Goal: Information Seeking & Learning: Learn about a topic

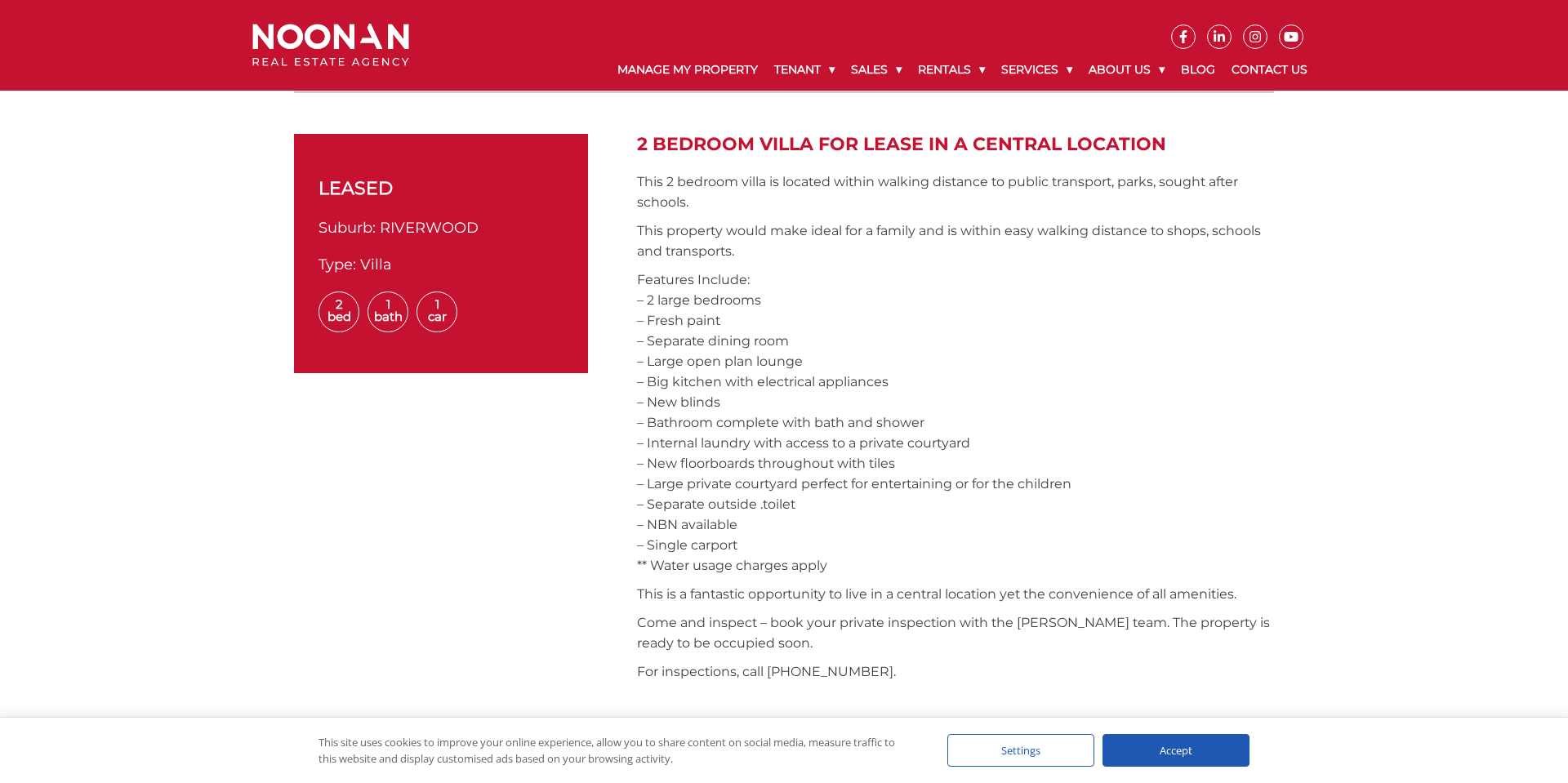
scroll to position [591, 0]
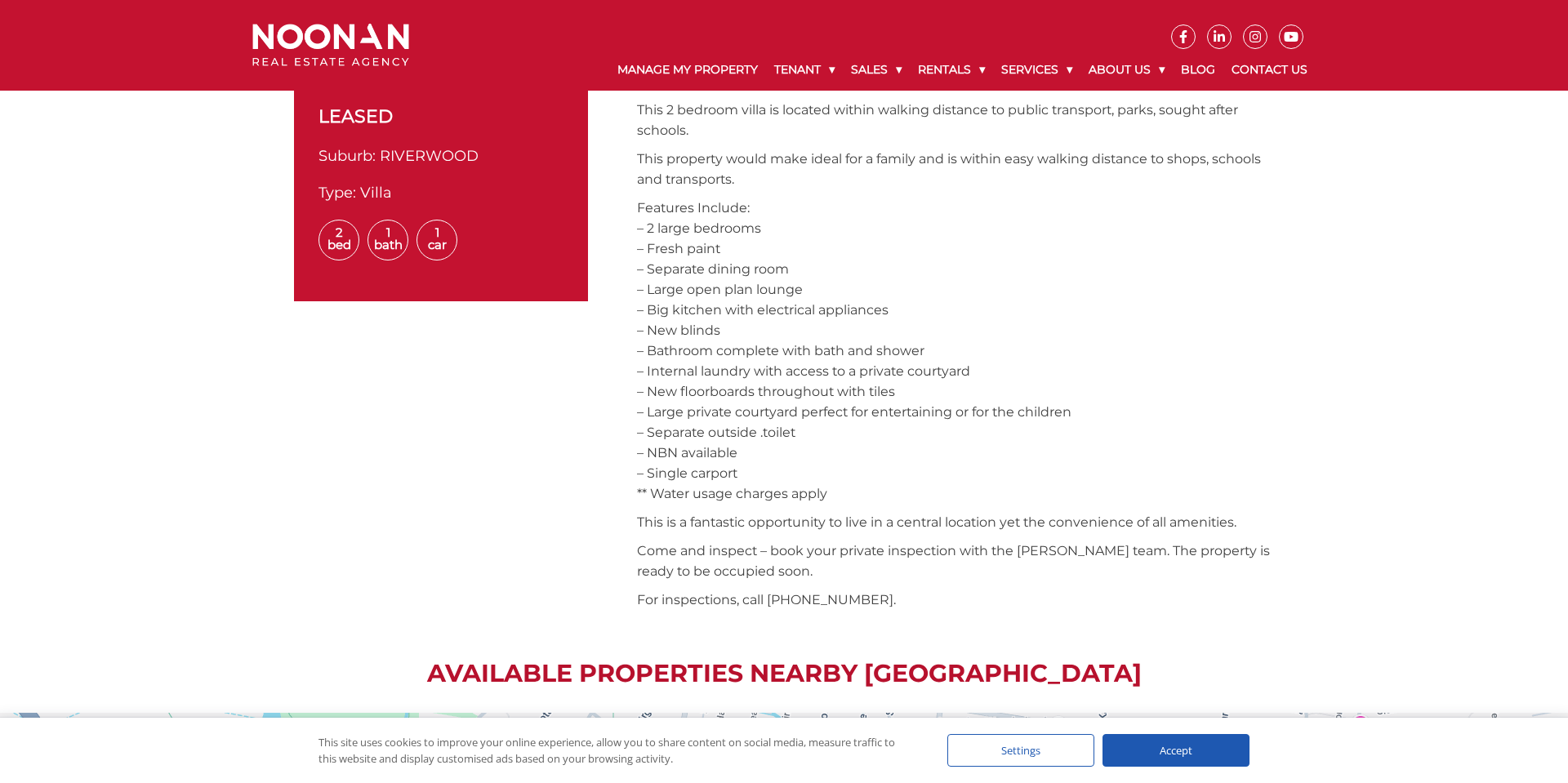
click at [332, 33] on img at bounding box center [330, 46] width 157 height 44
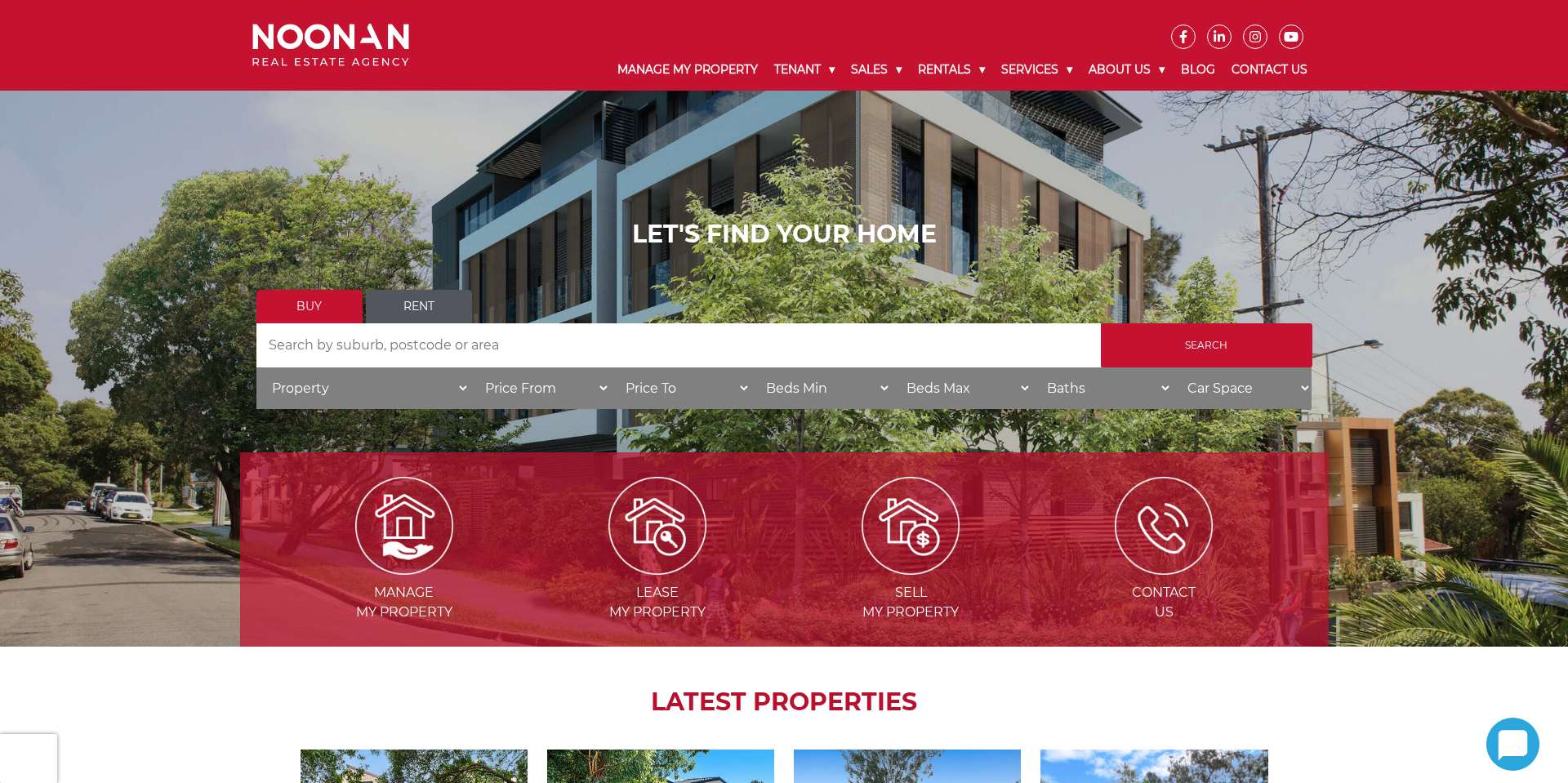
scroll to position [8, 0]
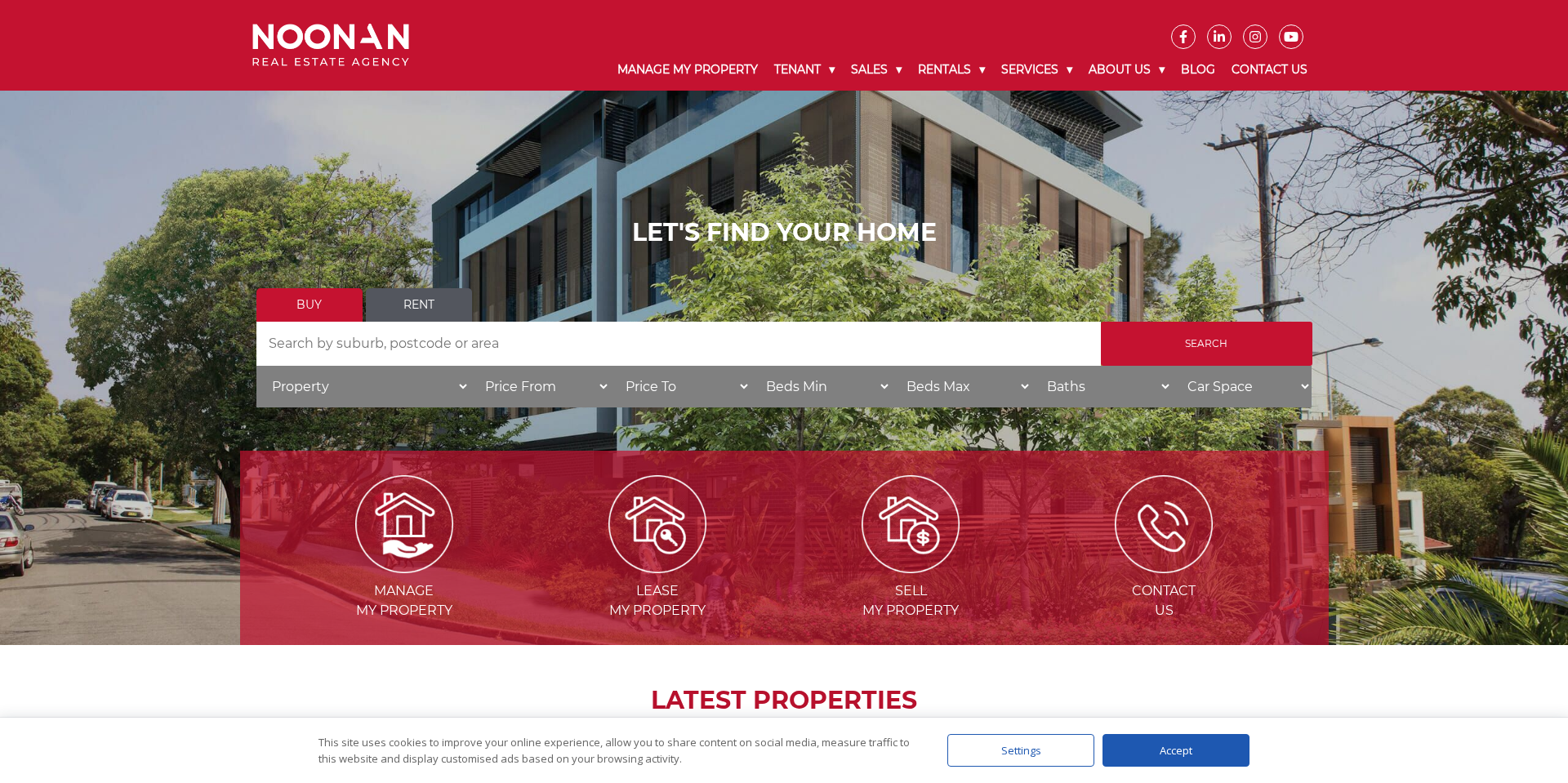
click at [272, 338] on input "Search by Address" at bounding box center [678, 343] width 845 height 44
type input "thurlow"
type input "Thurlow st riverwood"
click at [1143, 332] on input "Search" at bounding box center [1207, 343] width 211 height 44
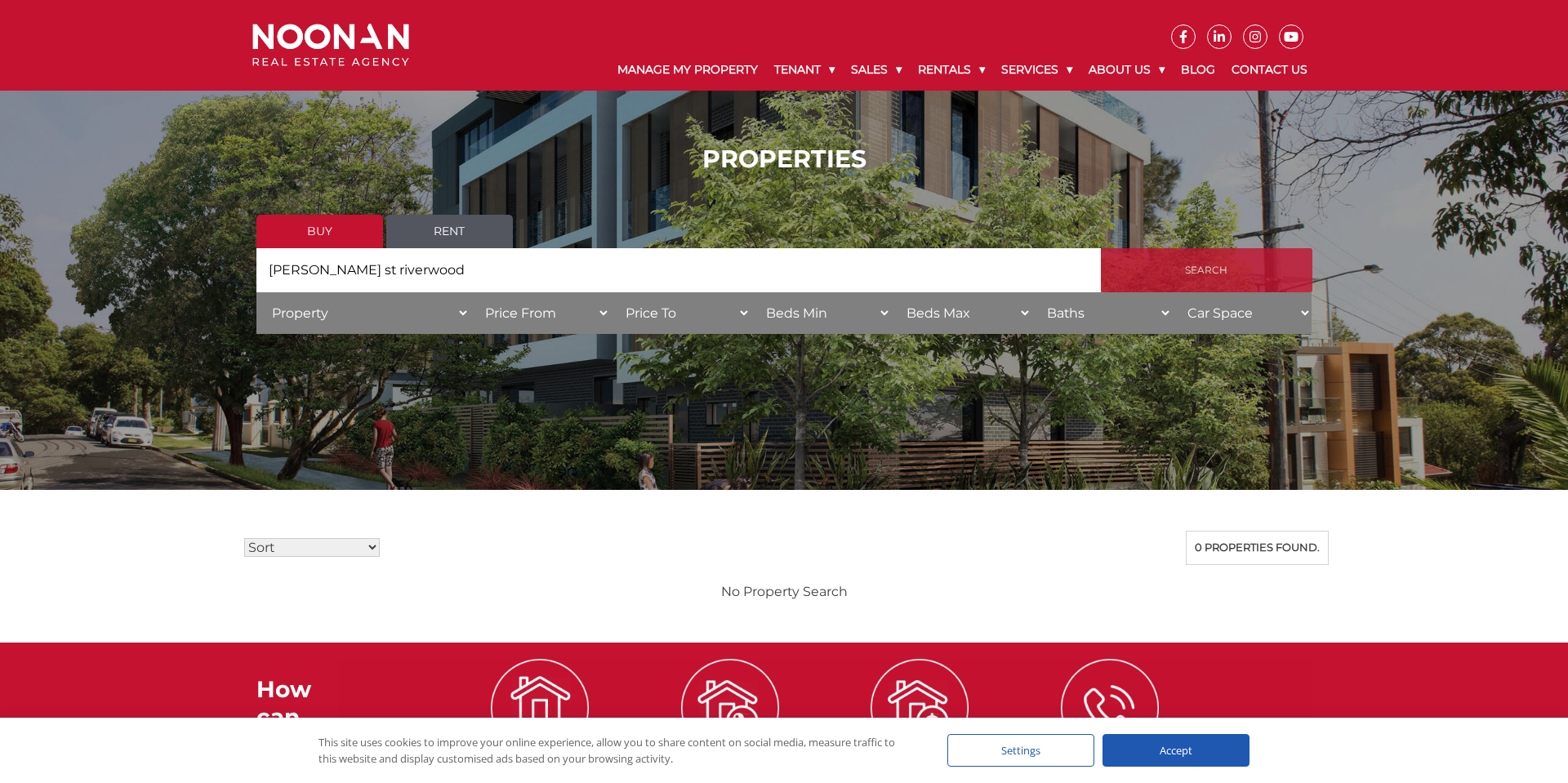
click at [1203, 266] on input "Search" at bounding box center [1207, 270] width 211 height 44
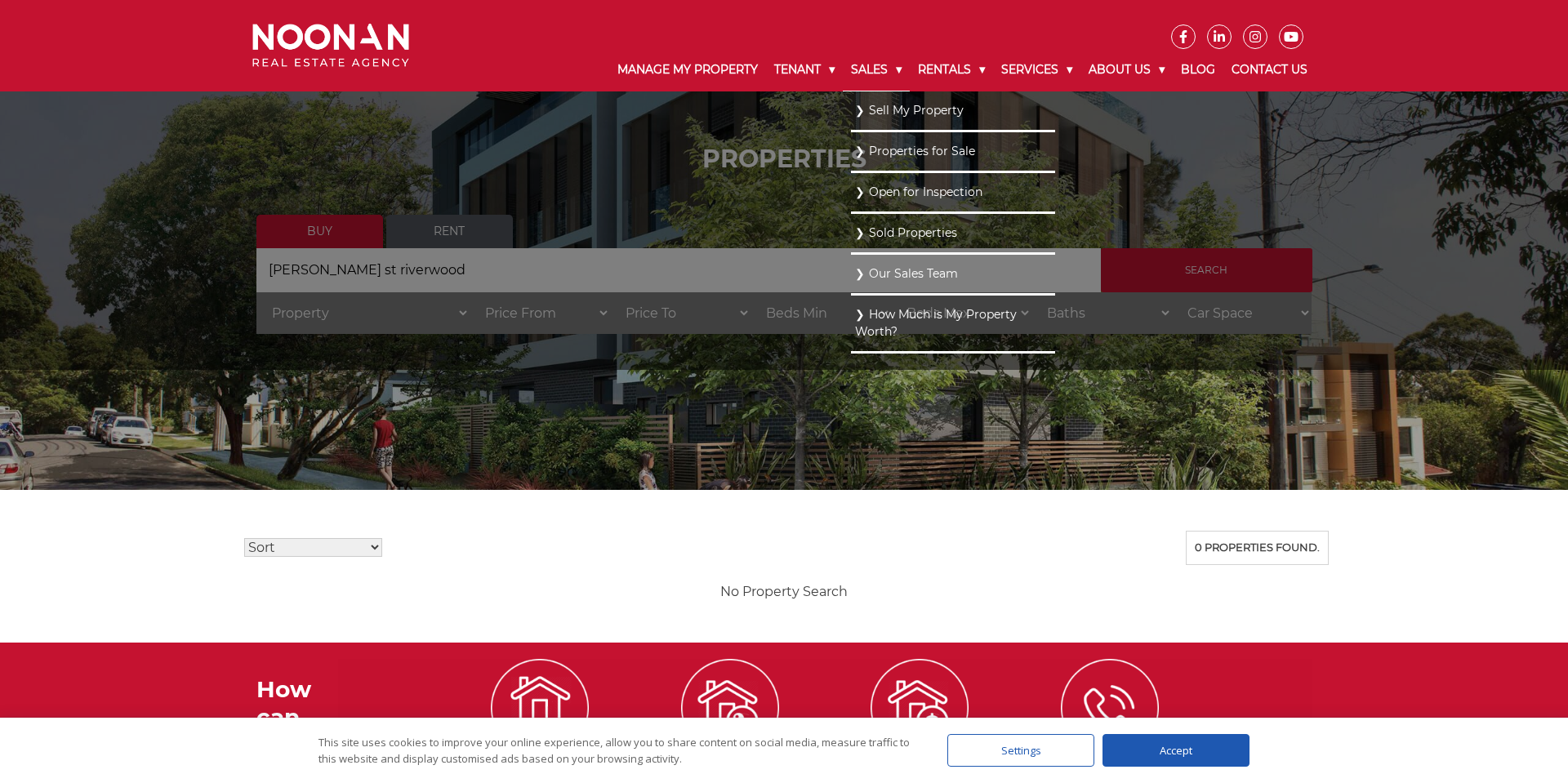
click at [871, 64] on link "Sales" at bounding box center [875, 69] width 66 height 43
click at [918, 151] on link "Properties for Sale" at bounding box center [954, 151] width 196 height 22
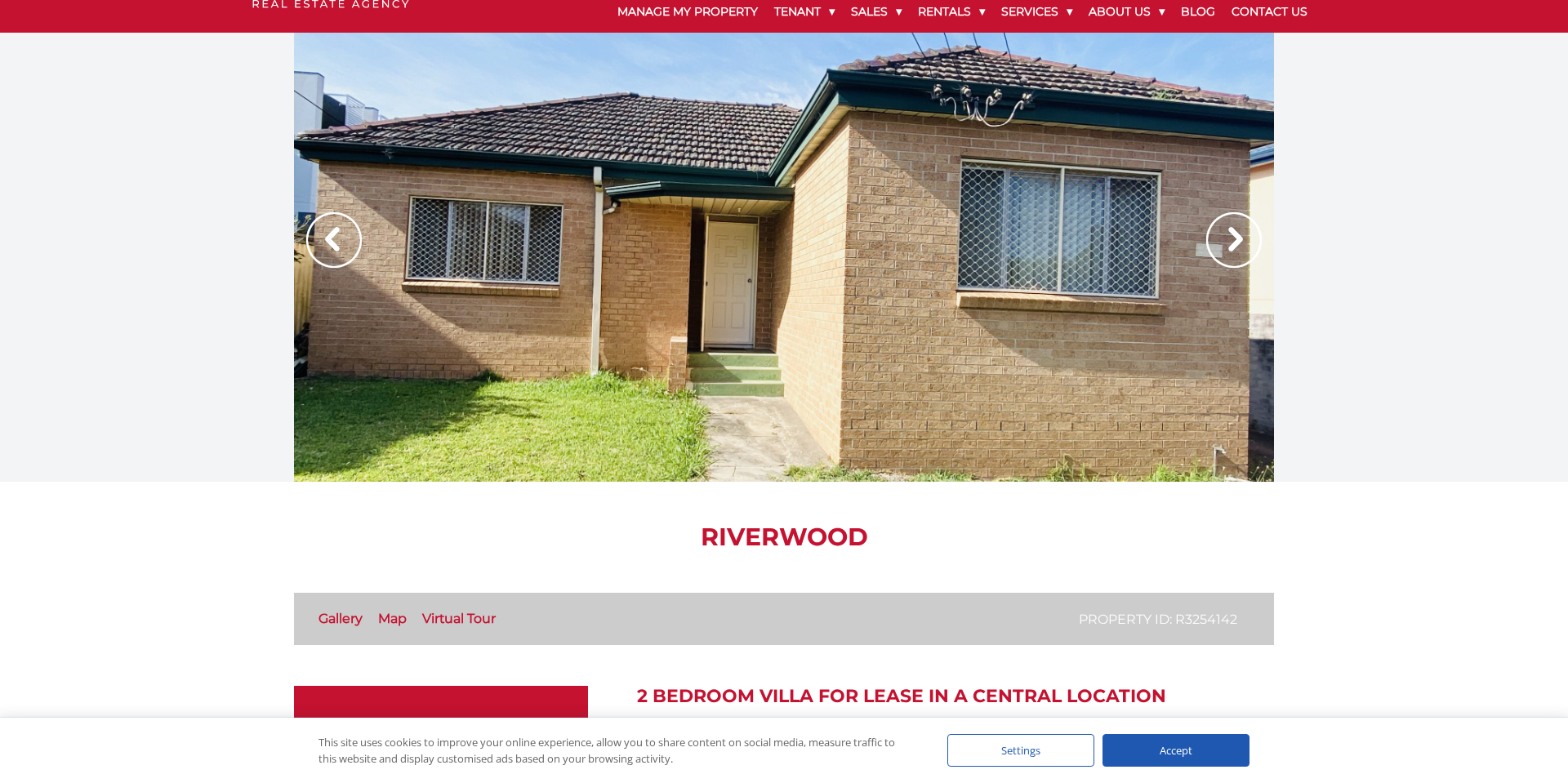
scroll to position [63, 0]
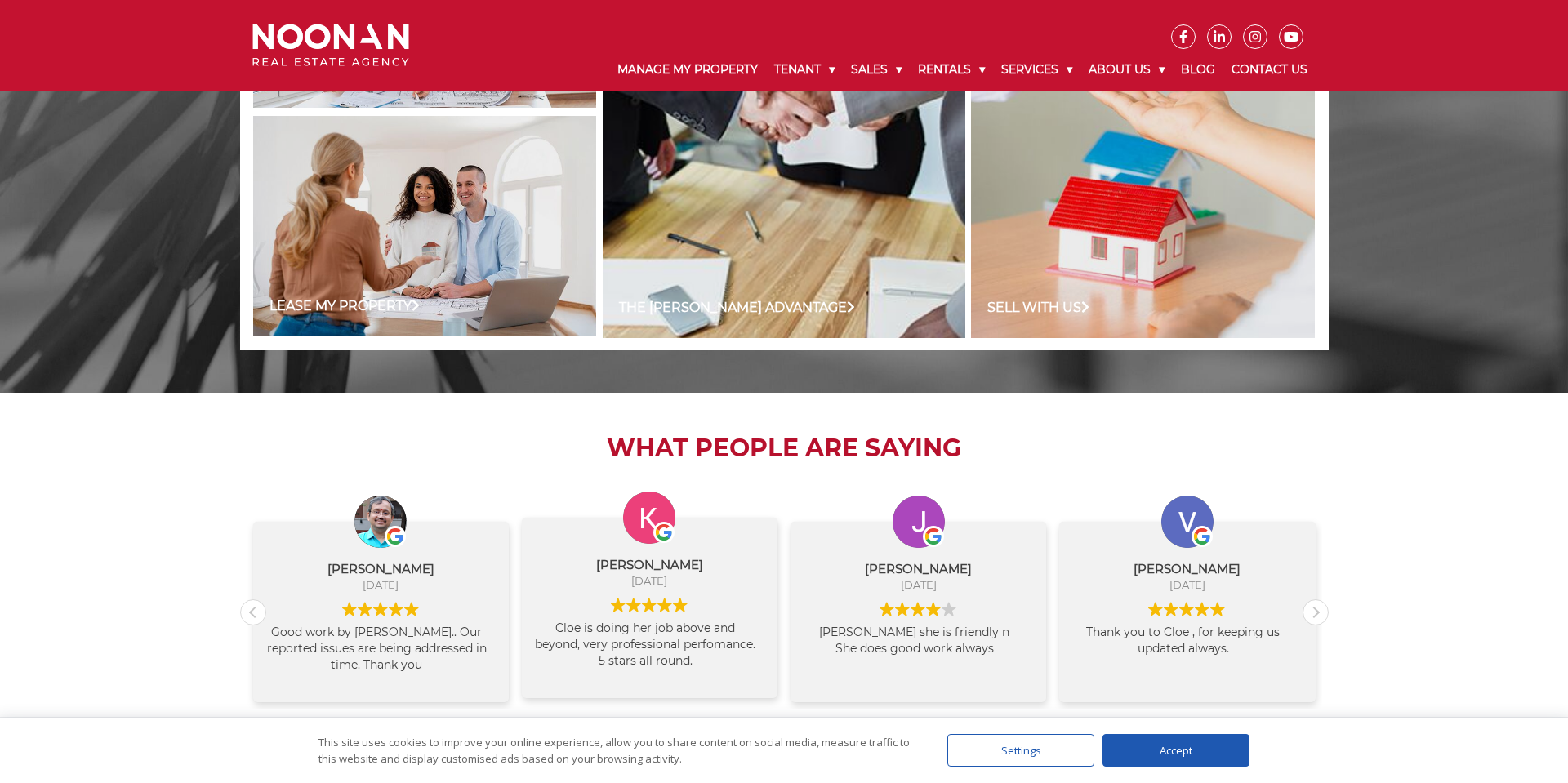
scroll to position [1634, 0]
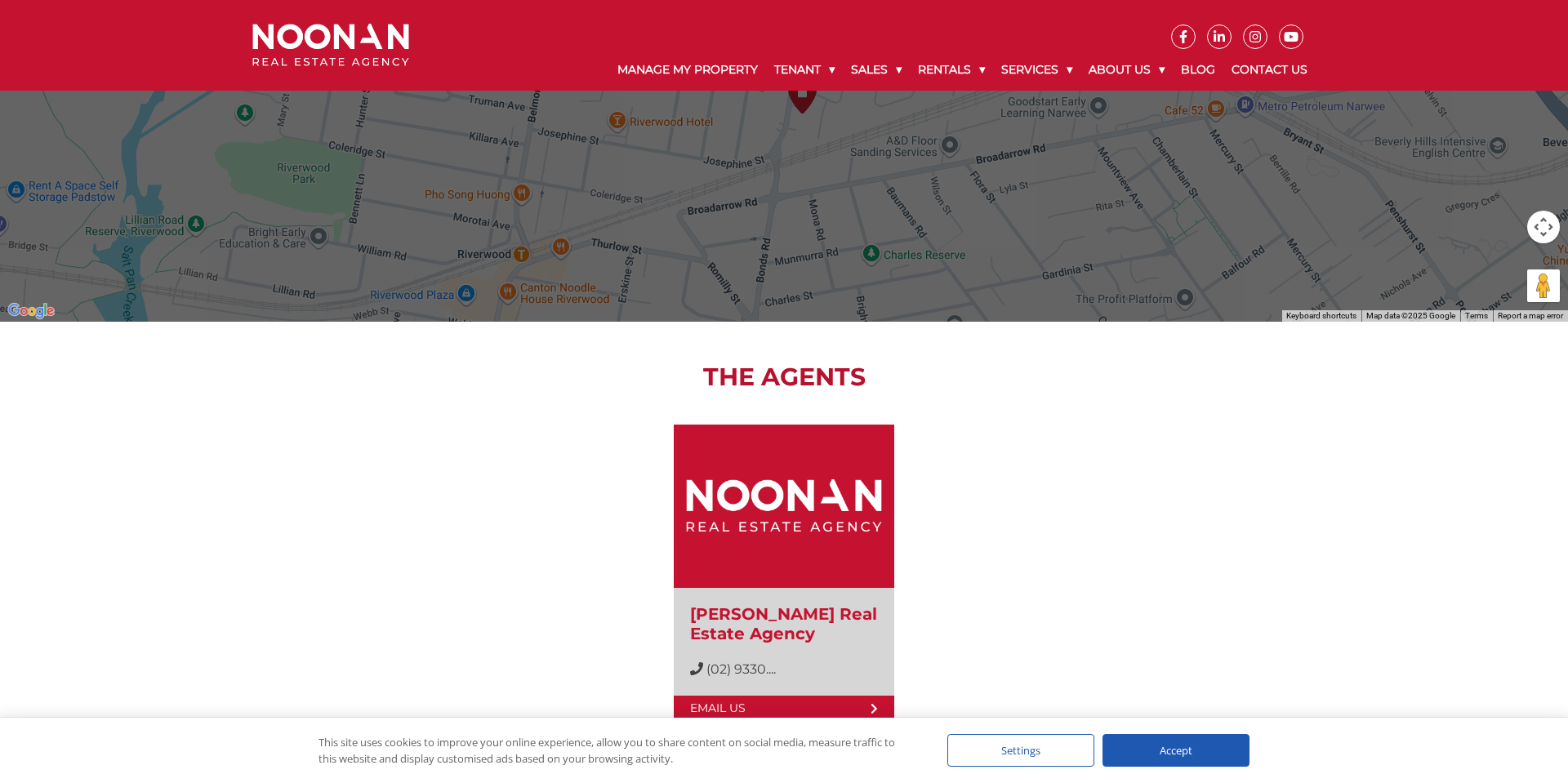
scroll to position [1194, 0]
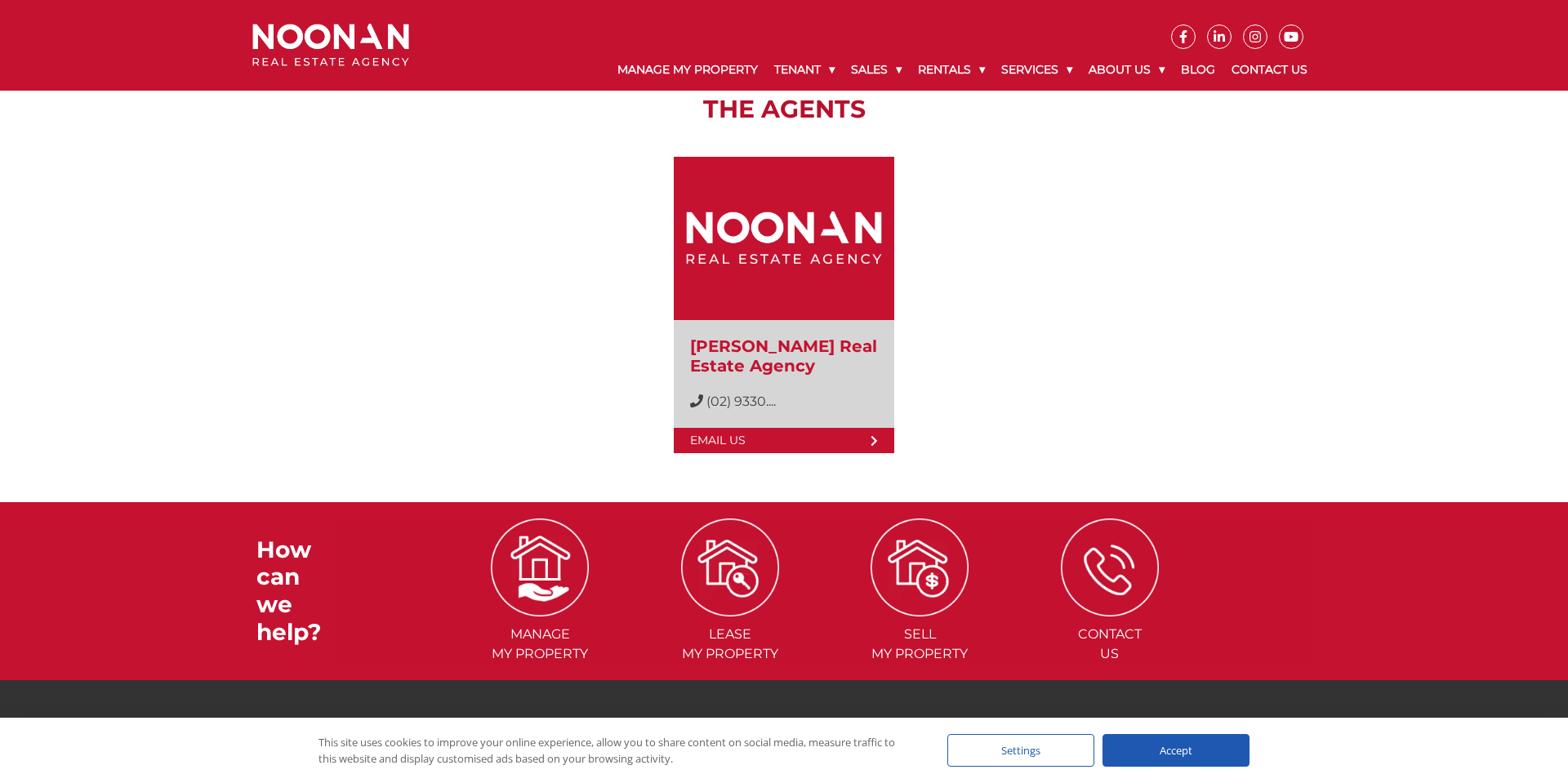
scroll to position [1579, 0]
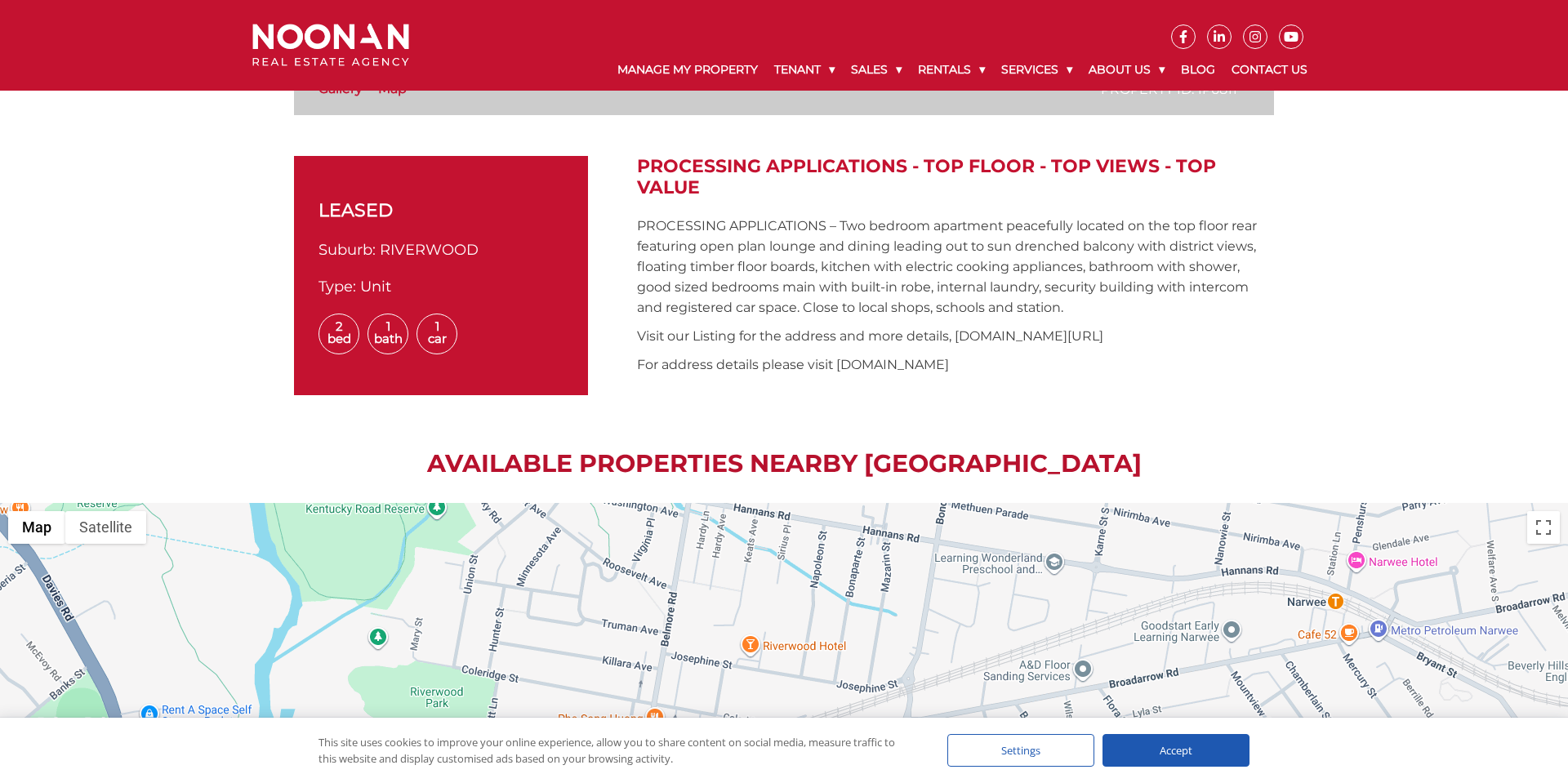
scroll to position [636, 0]
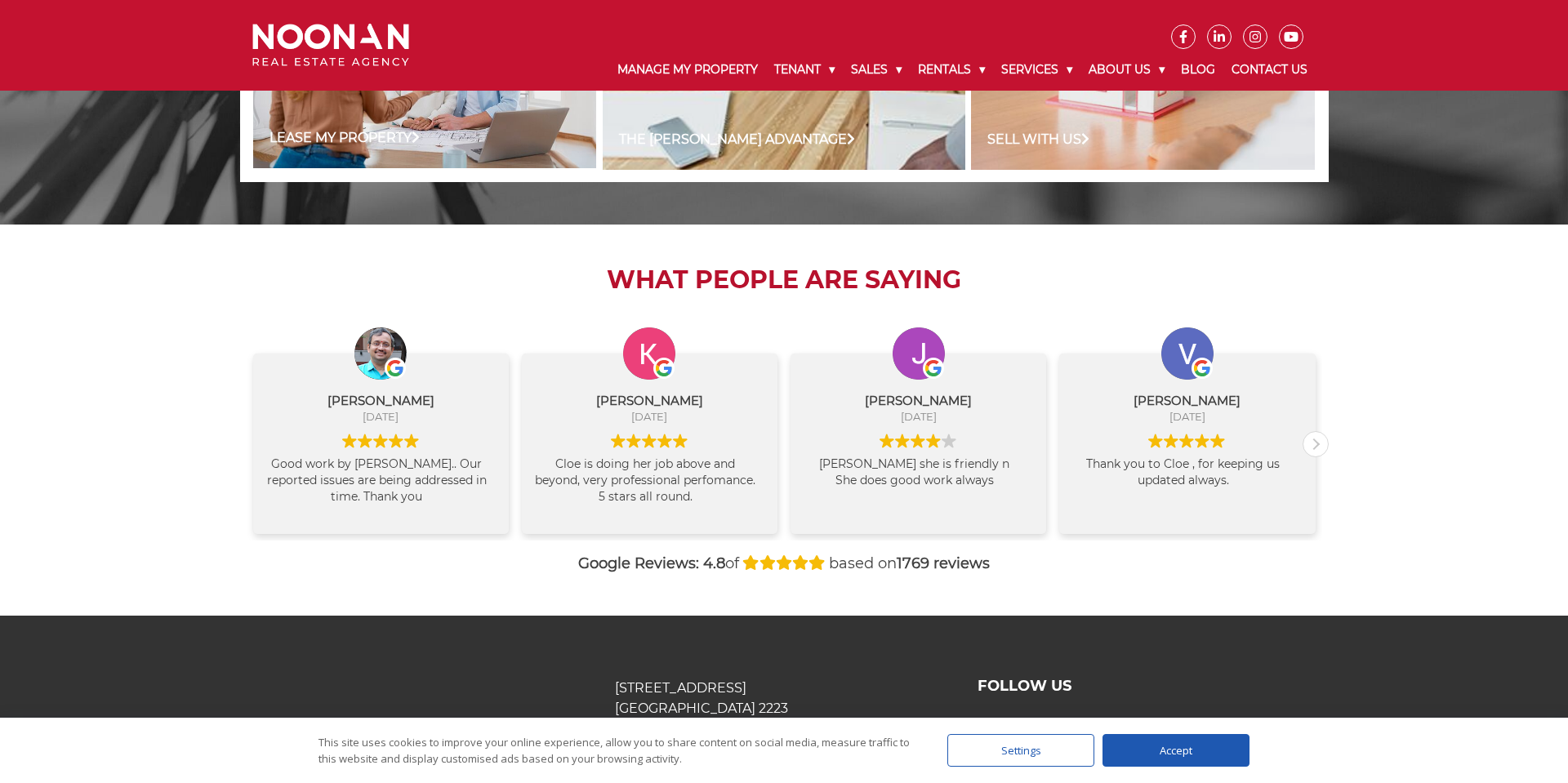
scroll to position [1573, 0]
